Goal: Contribute content

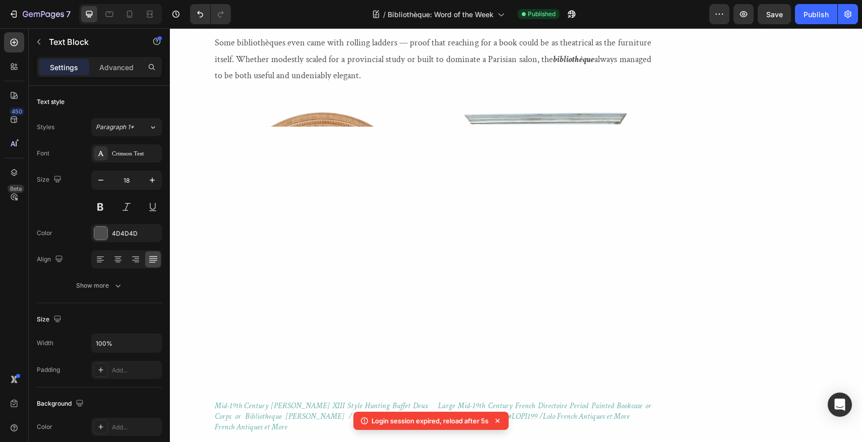
scroll to position [1787, 0]
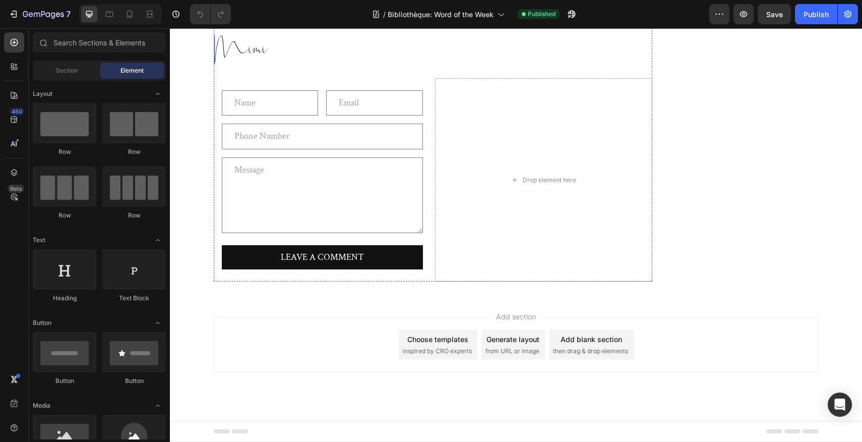
scroll to position [3334, 0]
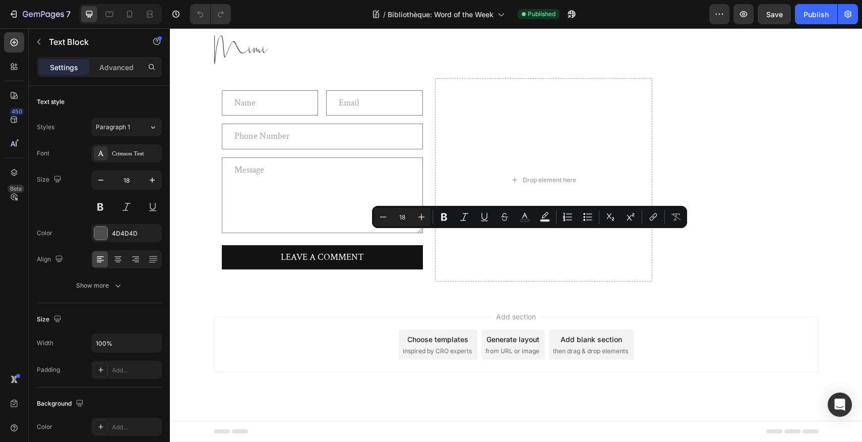
drag, startPoint x: 512, startPoint y: 239, endPoint x: 549, endPoint y: 238, distance: 36.8
click at [463, 216] on icon "Editor contextual toolbar" at bounding box center [464, 217] width 10 height 10
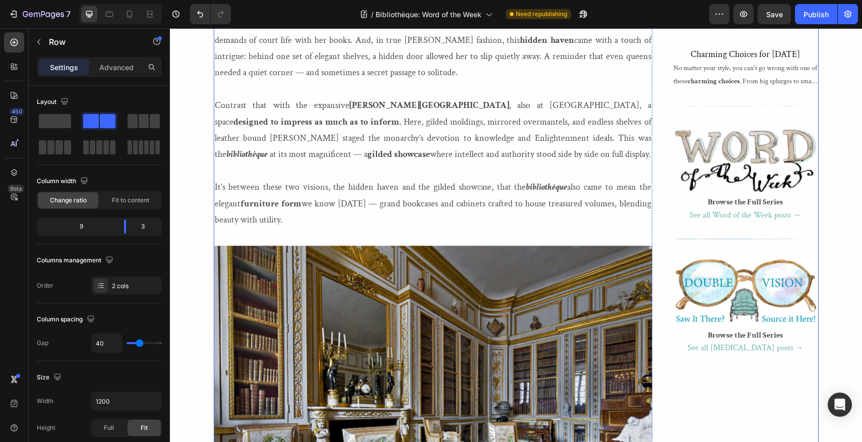
scroll to position [1135, 0]
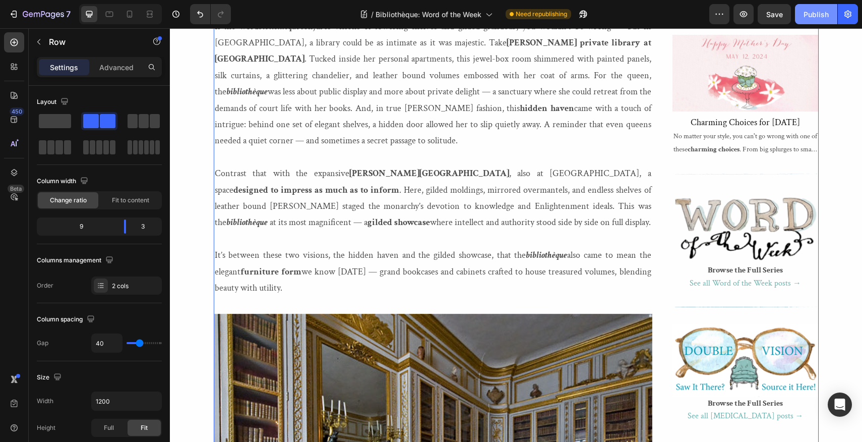
click at [817, 16] on div "Publish" at bounding box center [816, 14] width 25 height 11
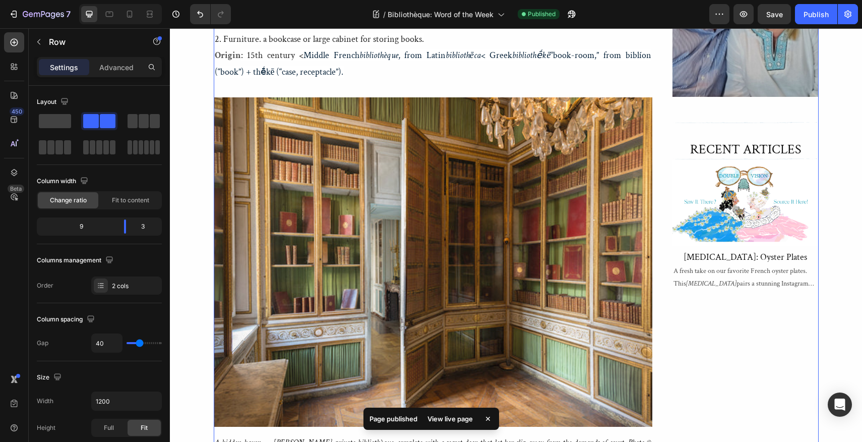
scroll to position [645, 0]
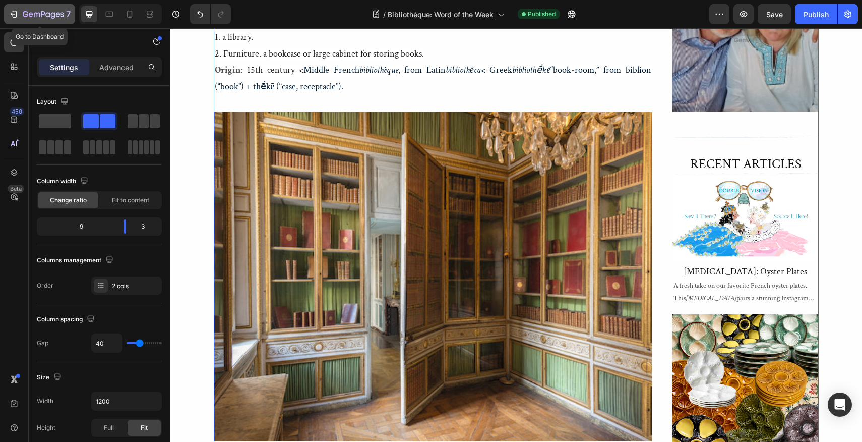
click at [14, 13] on icon "button" at bounding box center [14, 14] width 10 height 10
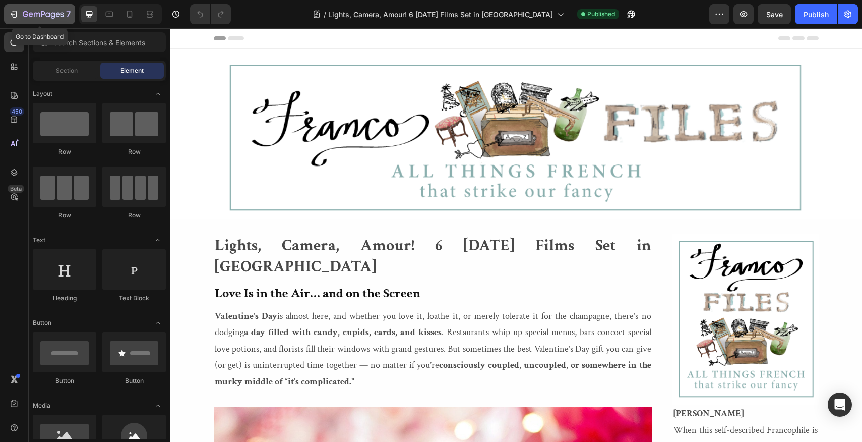
click at [14, 16] on icon "button" at bounding box center [14, 14] width 10 height 10
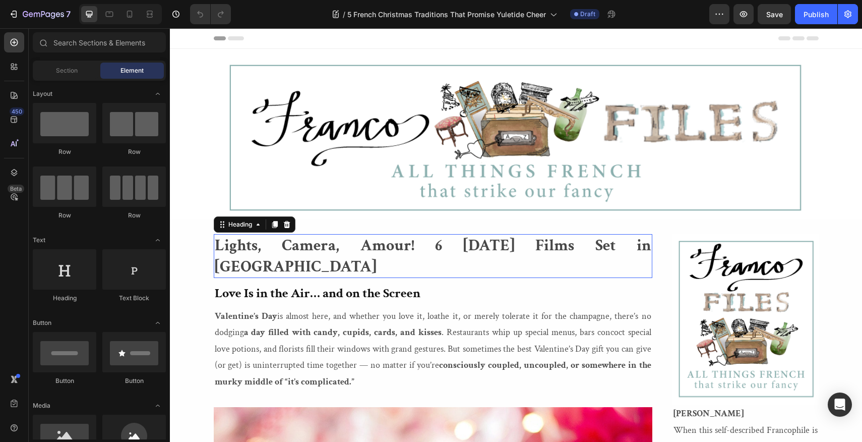
click at [217, 241] on h2 "Lights, Camera, Amour! 6 [DATE] Films Set in [GEOGRAPHIC_DATA]" at bounding box center [433, 256] width 439 height 44
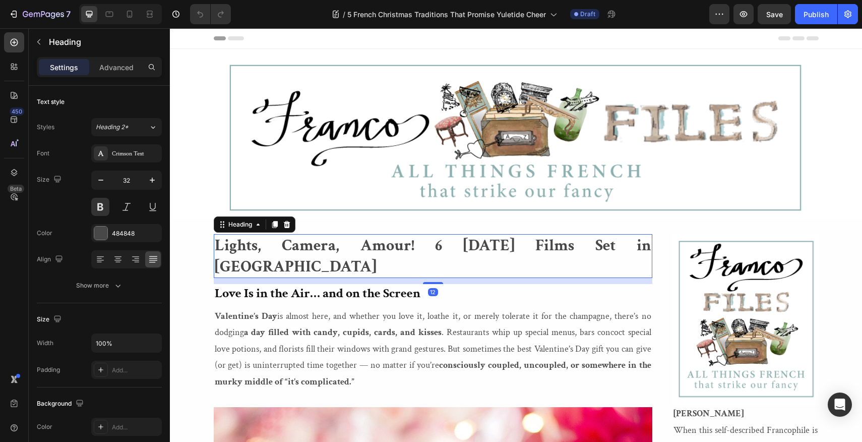
click at [217, 241] on h2 "Lights, Camera, Amour! 6 [DATE] Films Set in [GEOGRAPHIC_DATA]" at bounding box center [433, 256] width 439 height 44
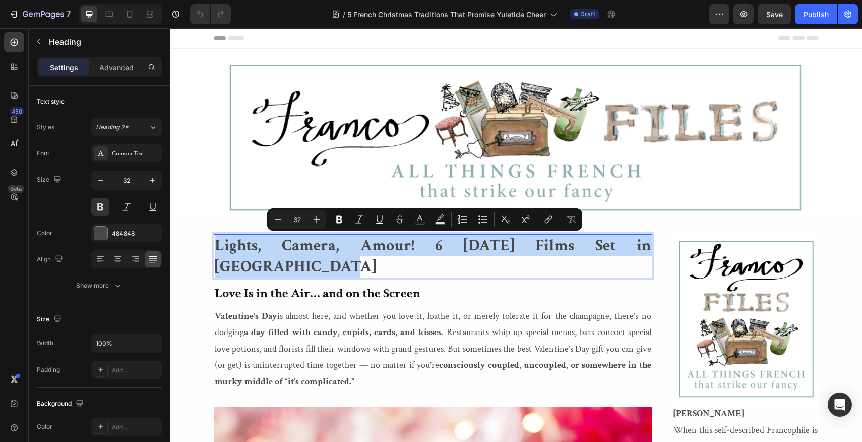
drag, startPoint x: 217, startPoint y: 241, endPoint x: 635, endPoint y: 249, distance: 417.5
click at [635, 249] on p "Lights, Camera, Amour! 6 [DATE] Films Set in [GEOGRAPHIC_DATA]" at bounding box center [433, 256] width 437 height 42
